Goal: Task Accomplishment & Management: Complete application form

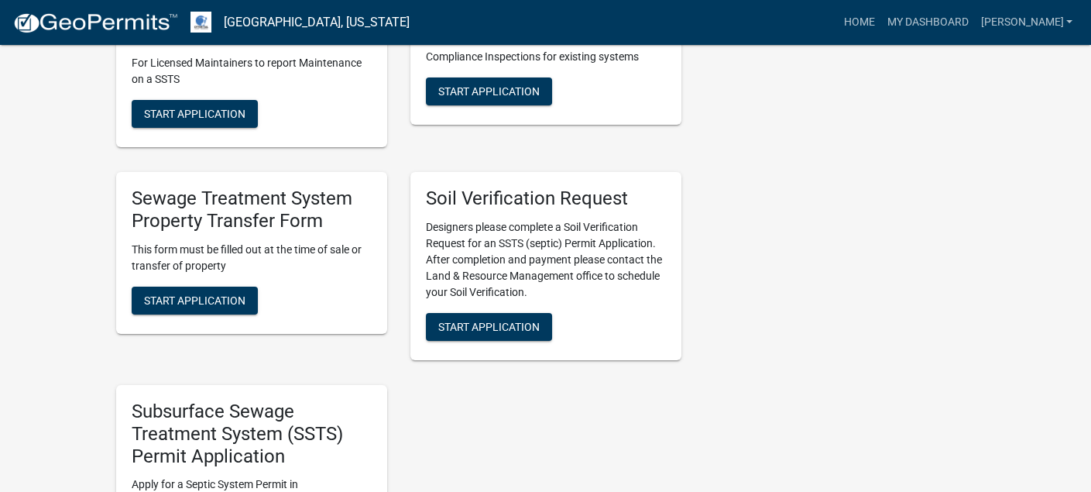
scroll to position [852, 0]
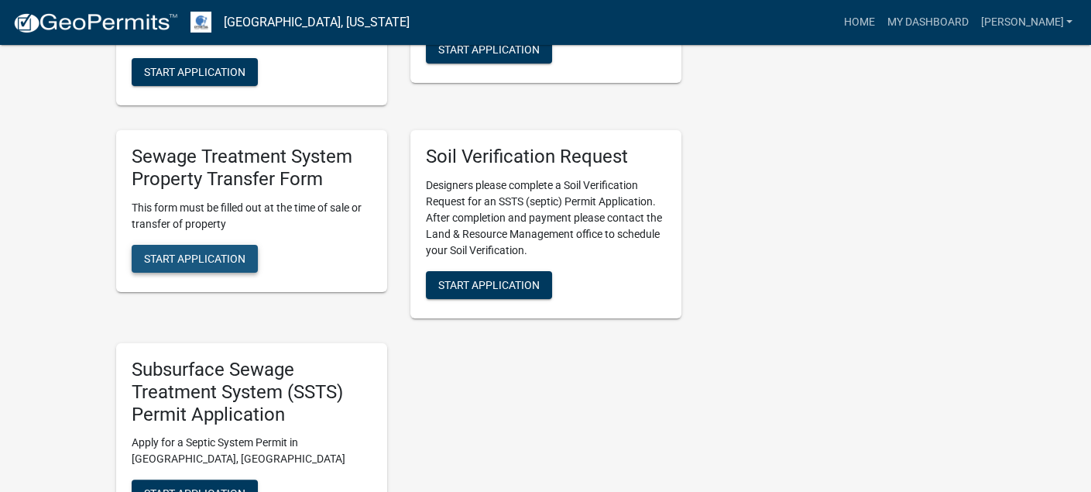
click at [194, 252] on span "Start Application" at bounding box center [194, 258] width 101 height 12
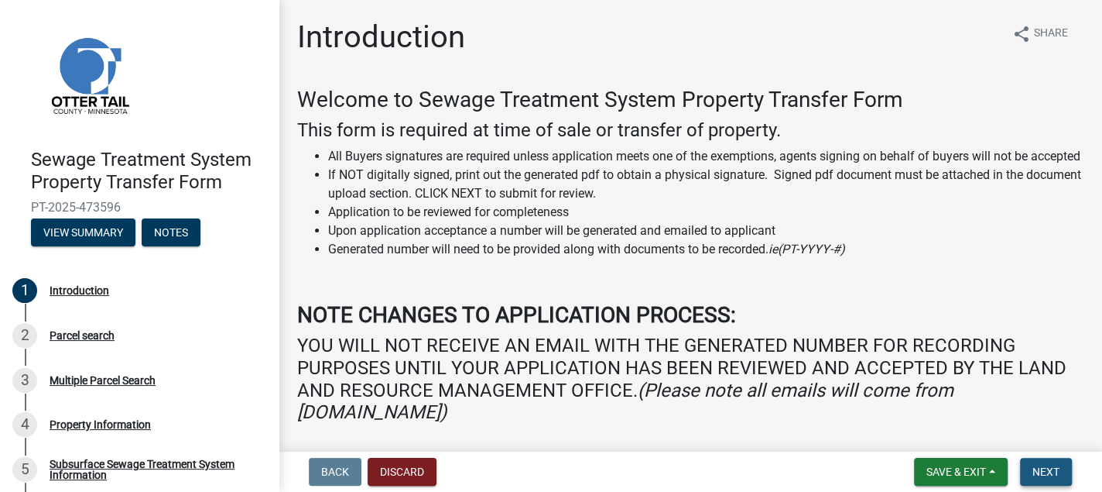
click at [1044, 475] on span "Next" at bounding box center [1046, 471] width 27 height 12
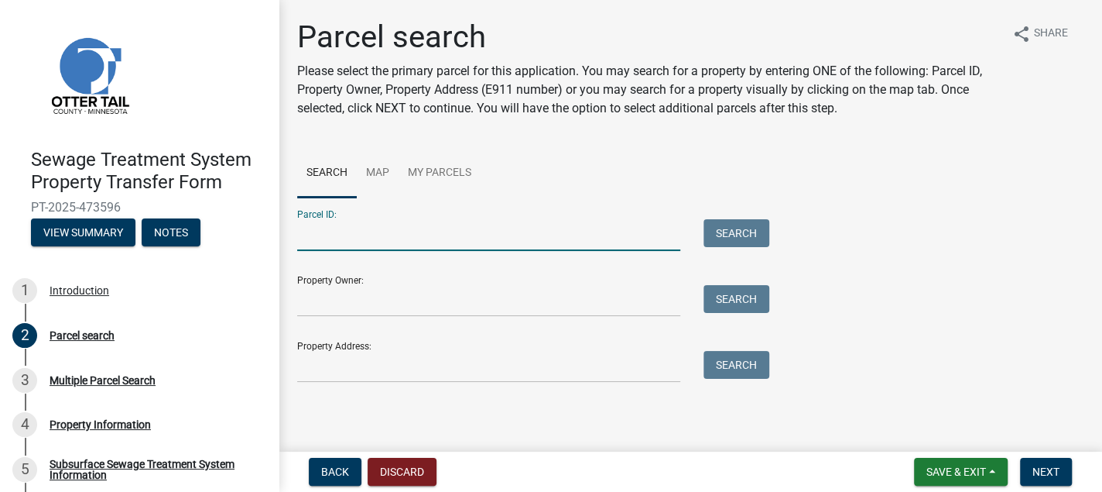
click at [298, 233] on input "Parcel ID:" at bounding box center [488, 235] width 383 height 32
type input "73000990572000"
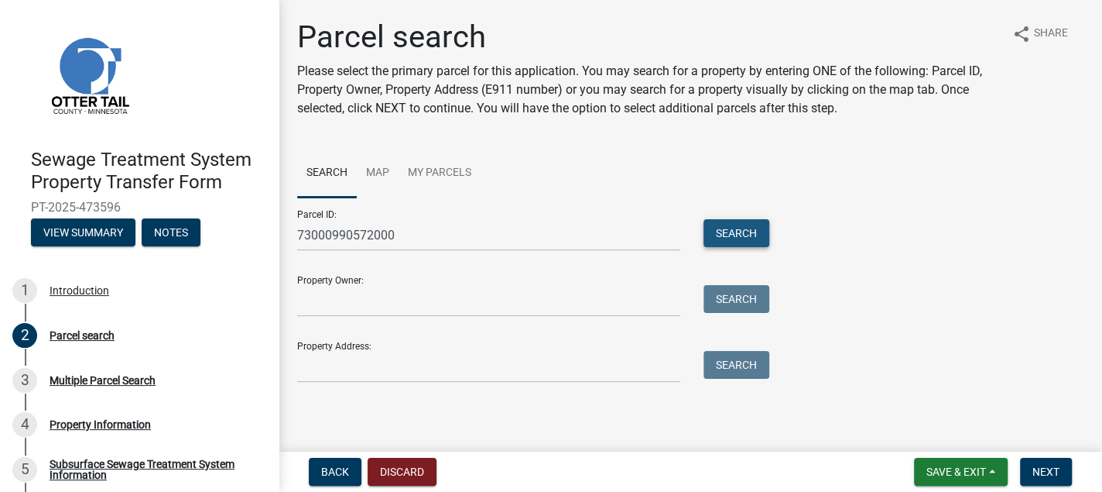
click at [732, 224] on button "Search" at bounding box center [737, 233] width 66 height 28
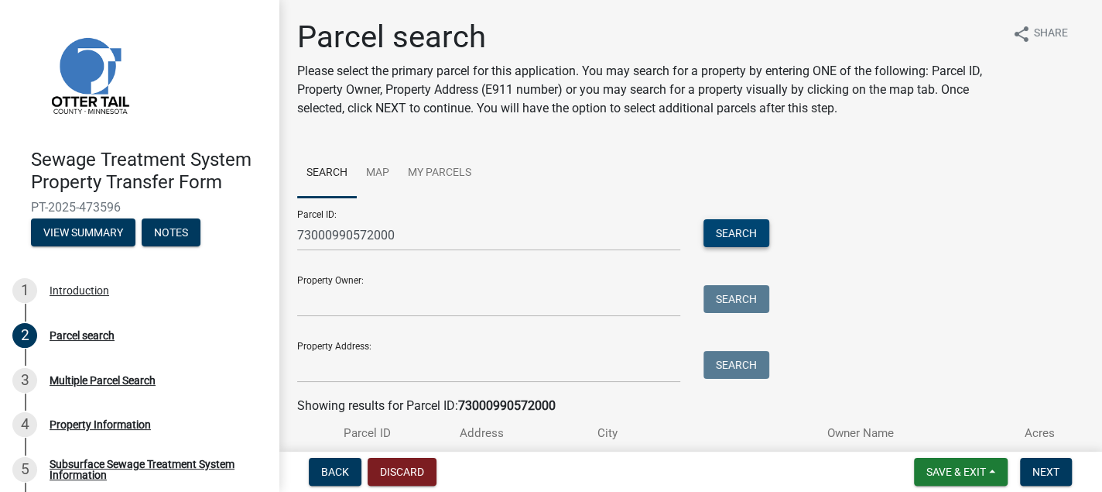
scroll to position [104, 0]
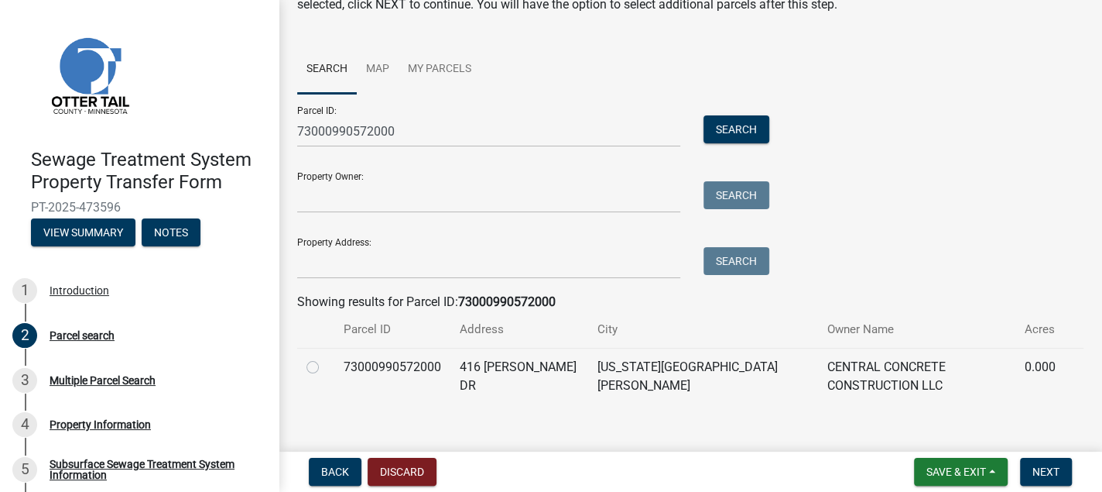
click at [325, 358] on label at bounding box center [325, 358] width 0 height 0
click at [325, 365] on input "radio" at bounding box center [330, 363] width 10 height 10
radio input "true"
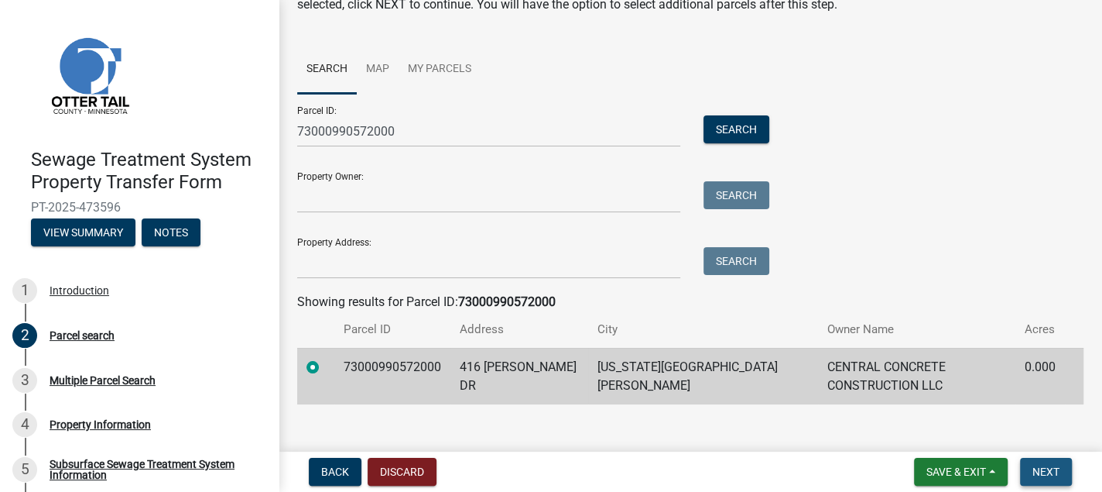
click at [1048, 470] on span "Next" at bounding box center [1046, 471] width 27 height 12
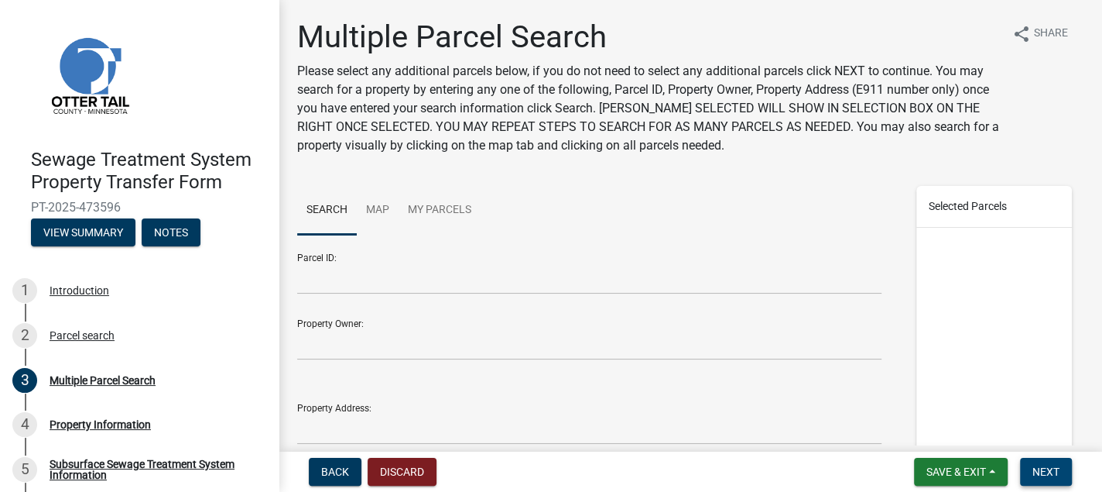
click at [1047, 468] on span "Next" at bounding box center [1046, 471] width 27 height 12
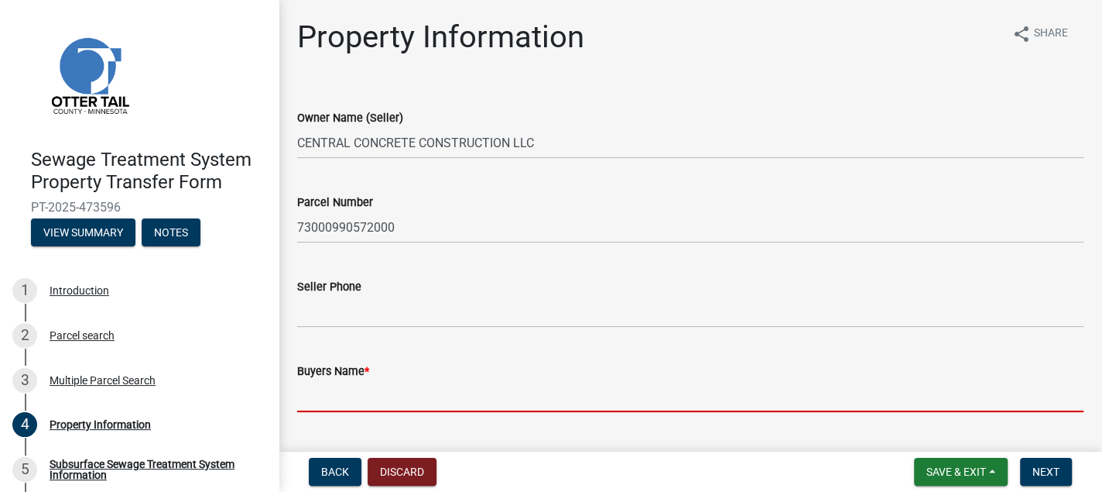
click at [301, 395] on input "Buyers Name *" at bounding box center [690, 396] width 787 height 32
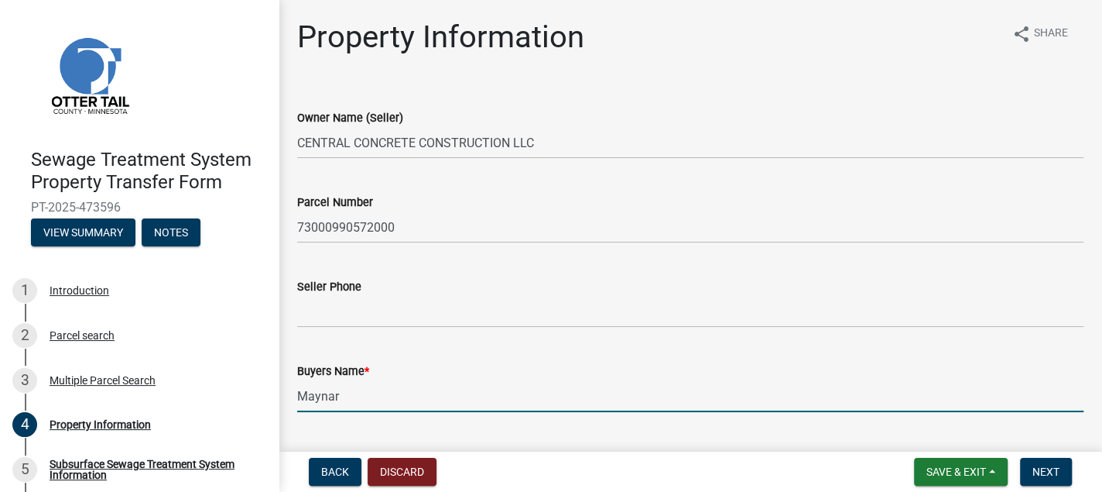
type input "[PERSON_NAME] and [PERSON_NAME]"
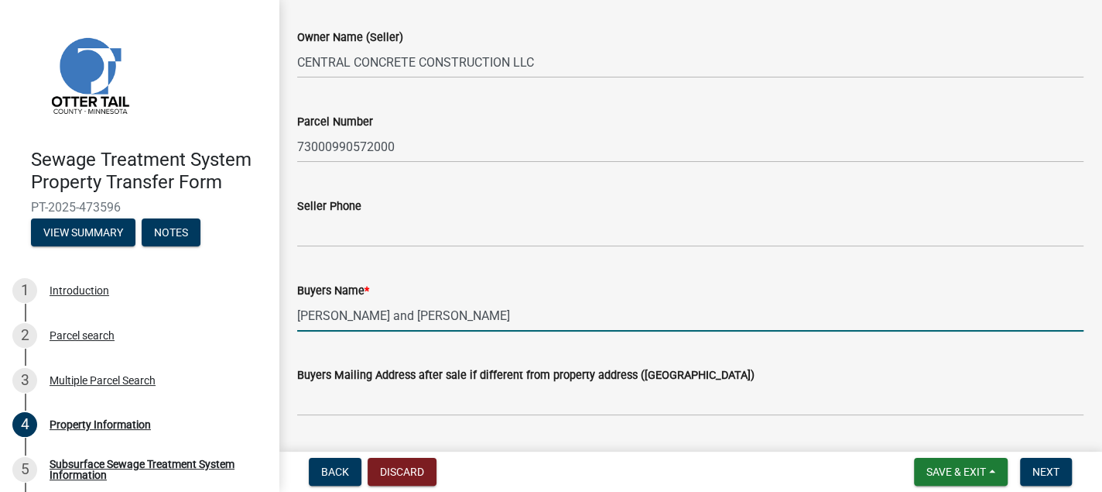
scroll to position [155, 0]
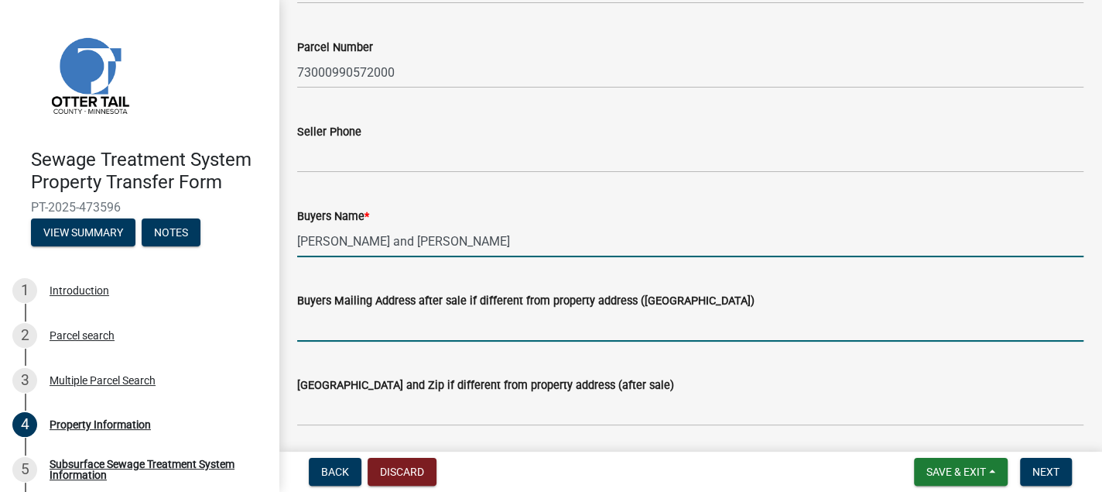
click at [301, 326] on input "Buyers Mailing Address after sale if different from property address ([GEOGRAPH…" at bounding box center [690, 326] width 787 height 32
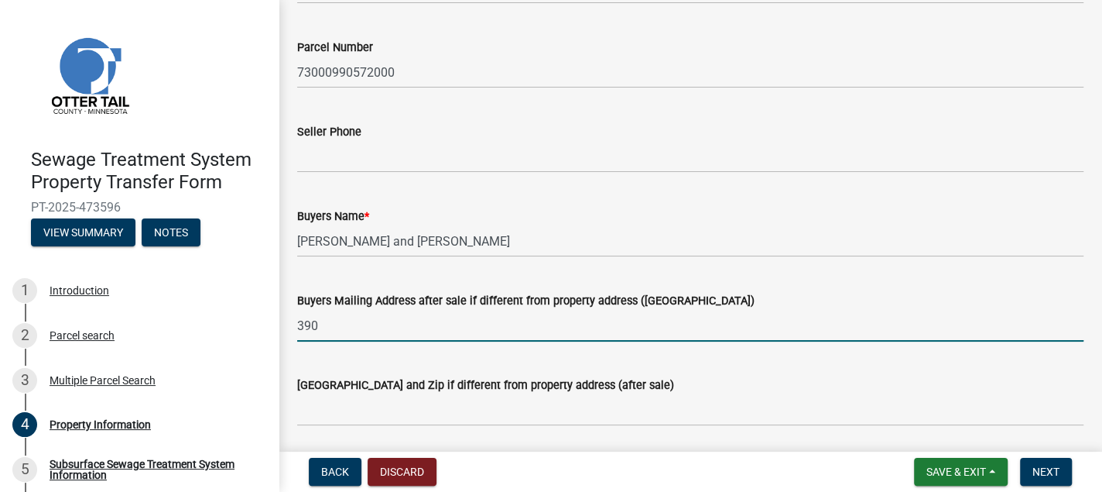
type input "[STREET_ADDRESS]"
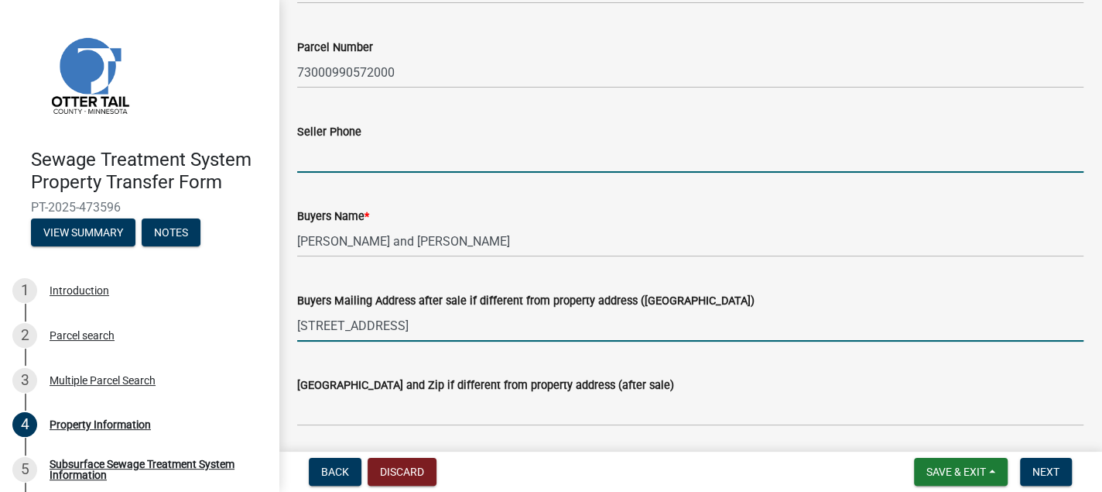
type input "2186401696"
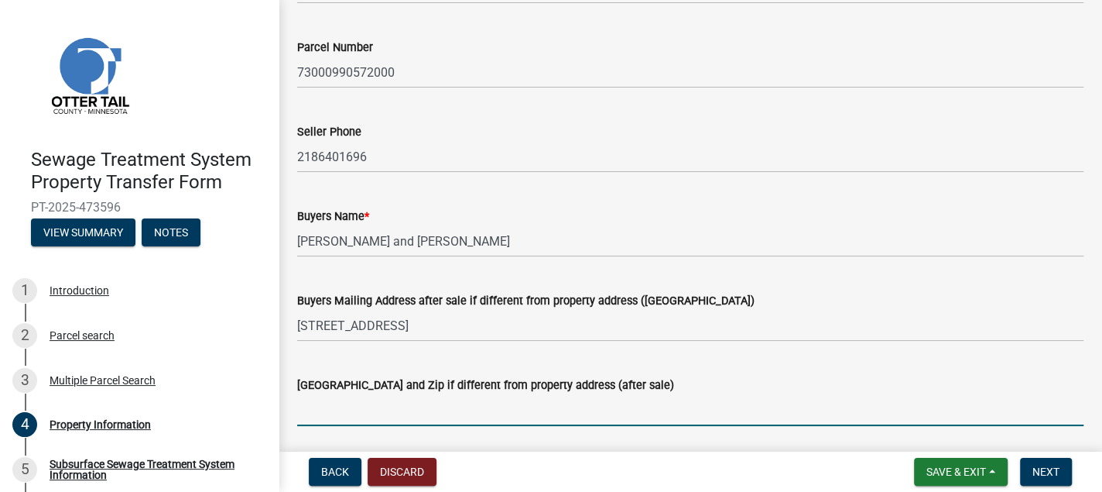
click at [313, 416] on input "[GEOGRAPHIC_DATA] and Zip if different from property address (after sale)" at bounding box center [690, 410] width 787 height 32
type input "[US_STATE][GEOGRAPHIC_DATA][PERSON_NAME] [GEOGRAPHIC_DATA] 56567"
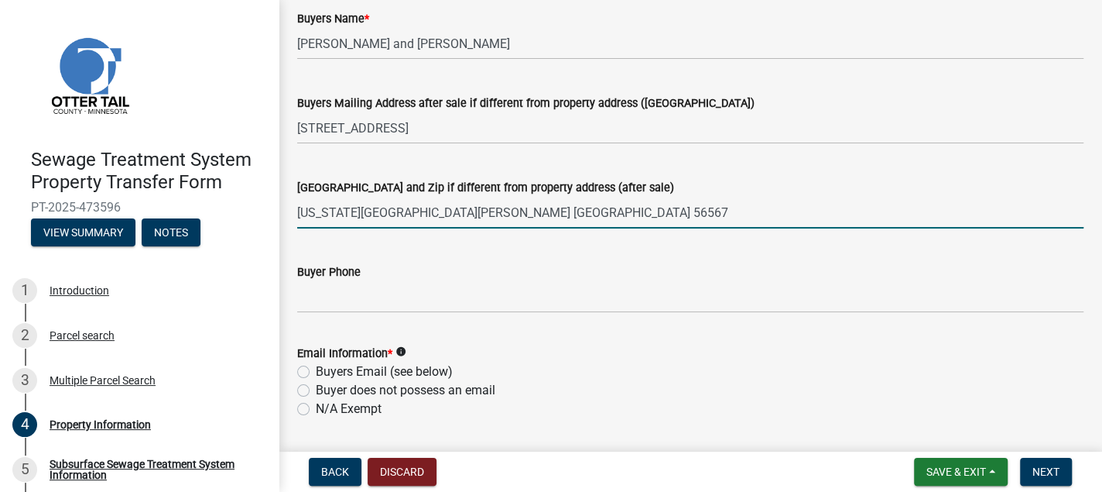
scroll to position [387, 0]
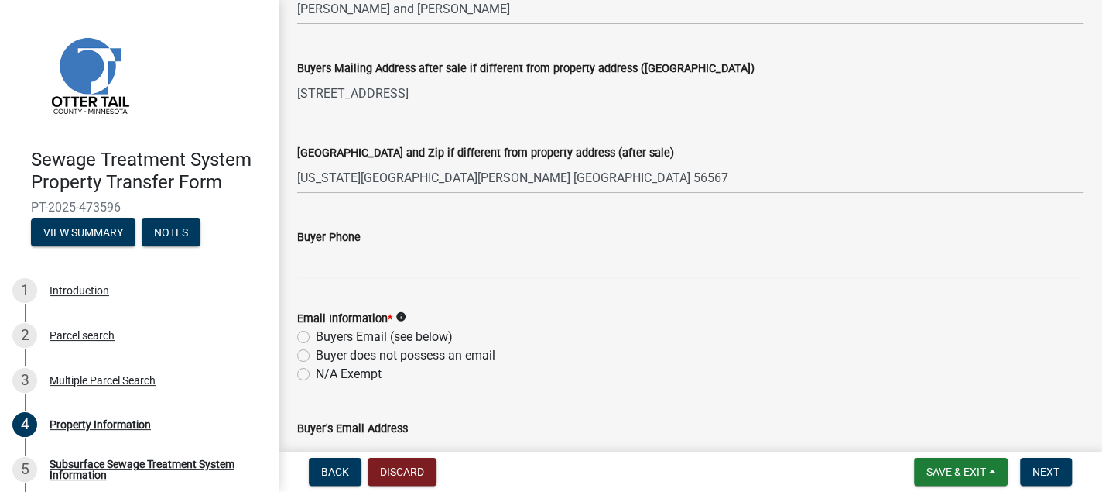
click at [316, 374] on label "N/A Exempt" at bounding box center [349, 374] width 66 height 19
click at [316, 374] on input "N/A Exempt" at bounding box center [321, 370] width 10 height 10
radio input "true"
click at [1045, 468] on span "Next" at bounding box center [1046, 471] width 27 height 12
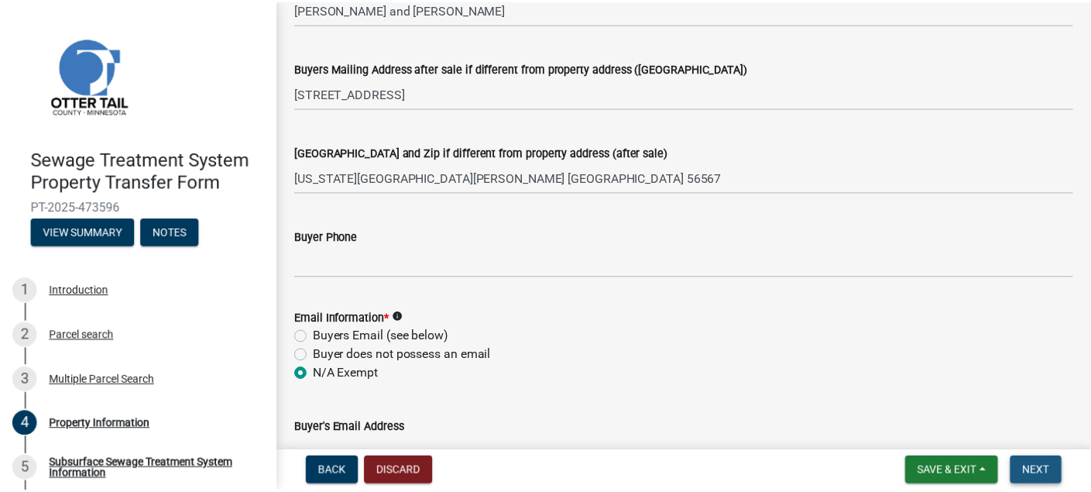
scroll to position [0, 0]
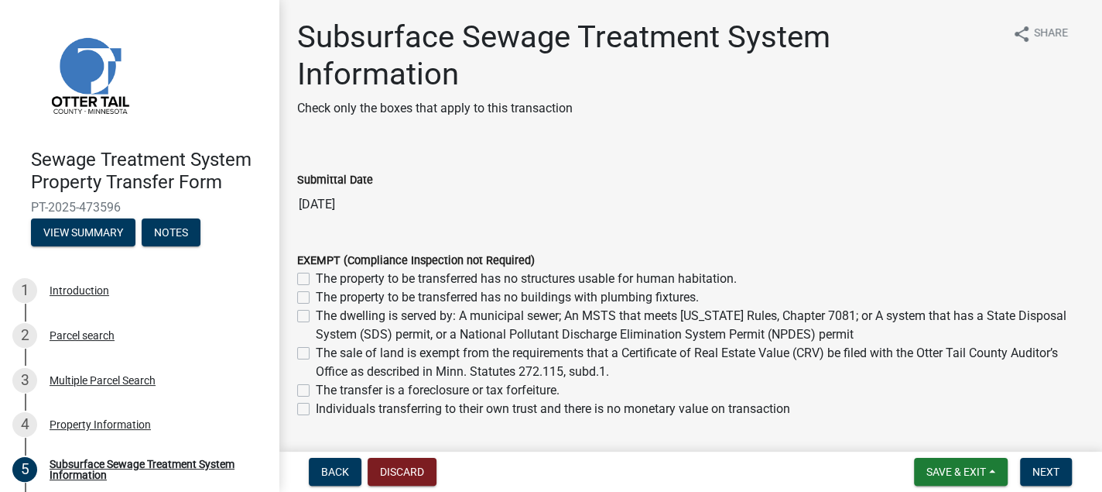
click at [316, 315] on label "The dwelling is served by: A municipal sewer; An MSTS that meets [US_STATE] Rul…" at bounding box center [700, 325] width 768 height 37
click at [316, 315] on input "The dwelling is served by: A municipal sewer; An MSTS that meets [US_STATE] Rul…" at bounding box center [321, 312] width 10 height 10
checkbox input "true"
checkbox input "false"
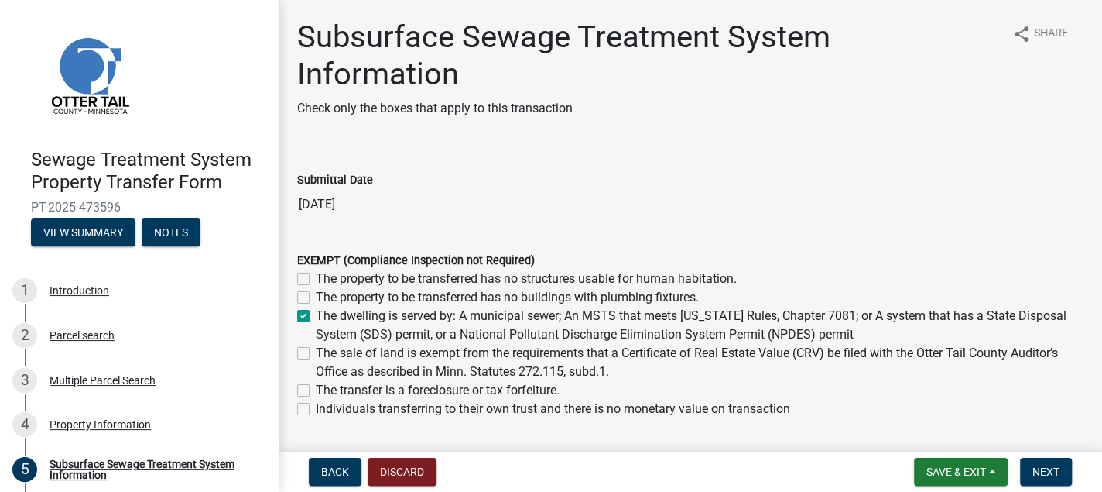
checkbox input "true"
checkbox input "false"
click at [1046, 470] on span "Next" at bounding box center [1046, 471] width 27 height 12
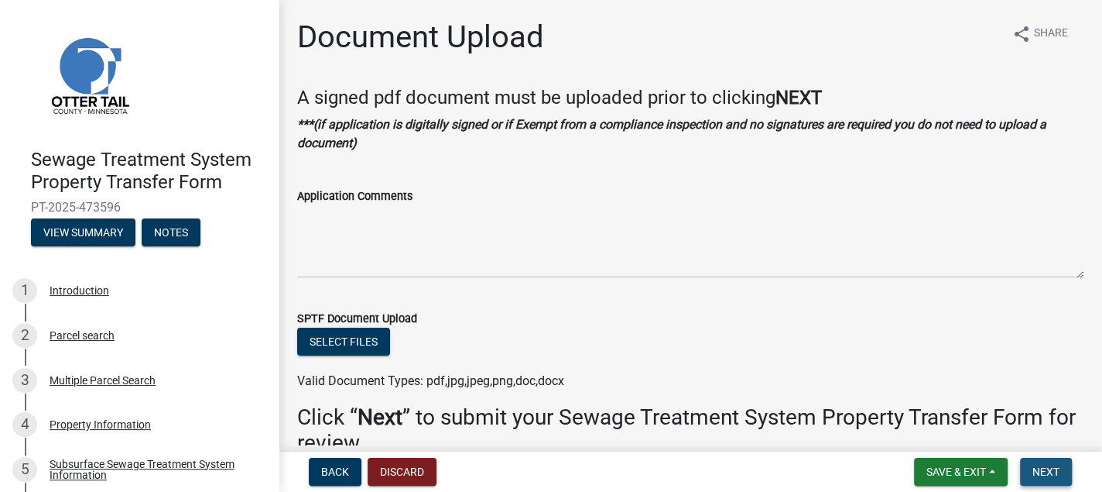
click at [1046, 470] on span "Next" at bounding box center [1046, 471] width 27 height 12
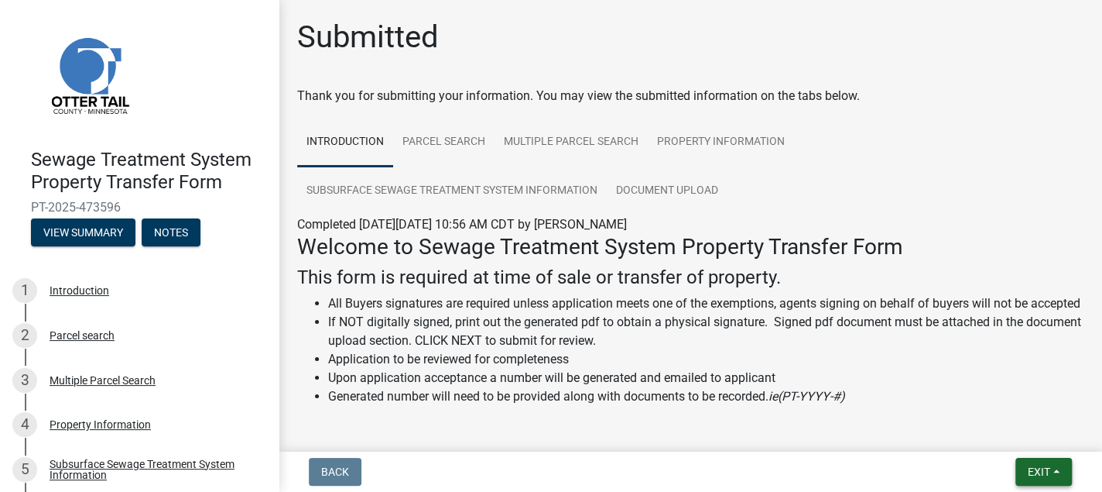
click at [1046, 470] on span "Exit" at bounding box center [1039, 471] width 22 height 12
click at [998, 431] on button "Save & Exit" at bounding box center [1010, 431] width 124 height 37
